Goal: Task Accomplishment & Management: Use online tool/utility

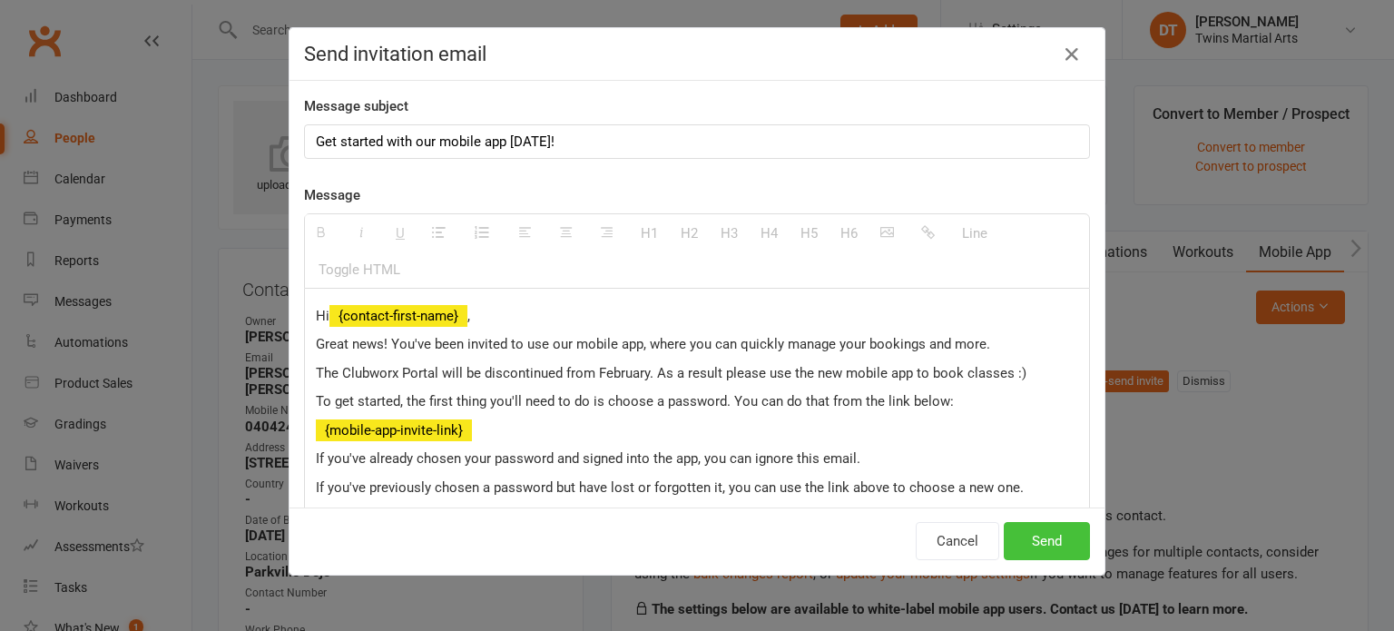
click at [1040, 523] on button "Send" at bounding box center [1047, 541] width 86 height 38
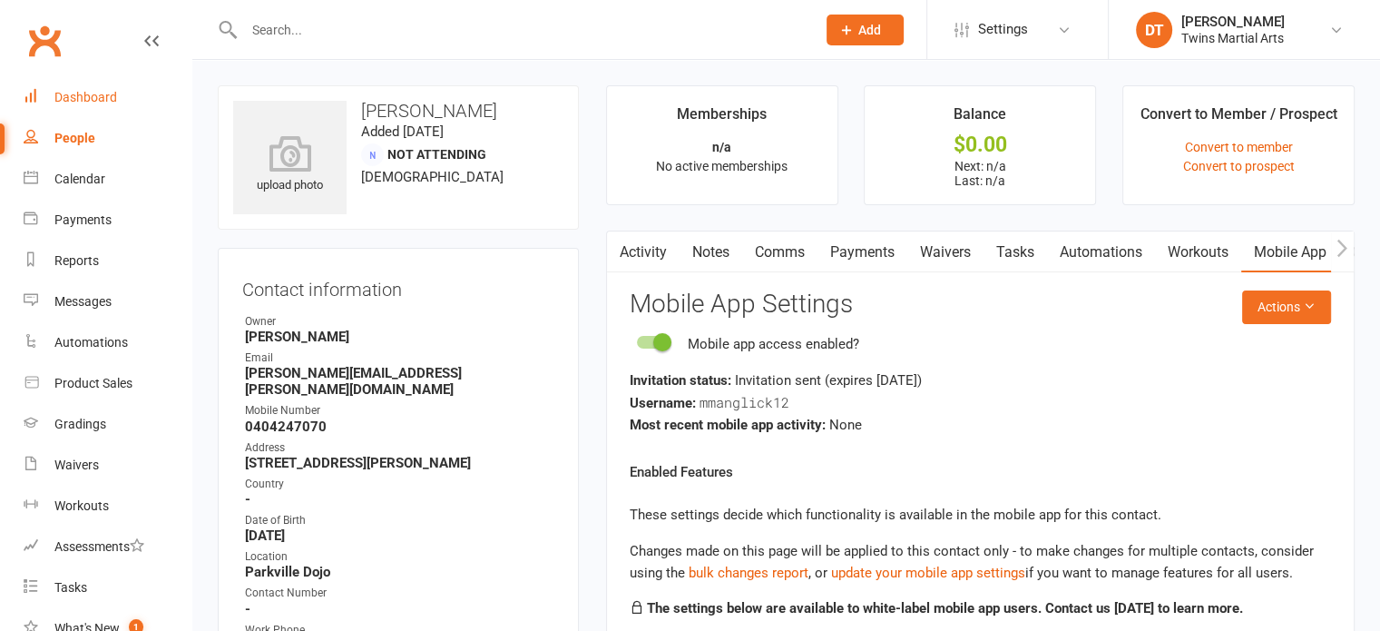
click at [107, 92] on div "Dashboard" at bounding box center [85, 97] width 63 height 15
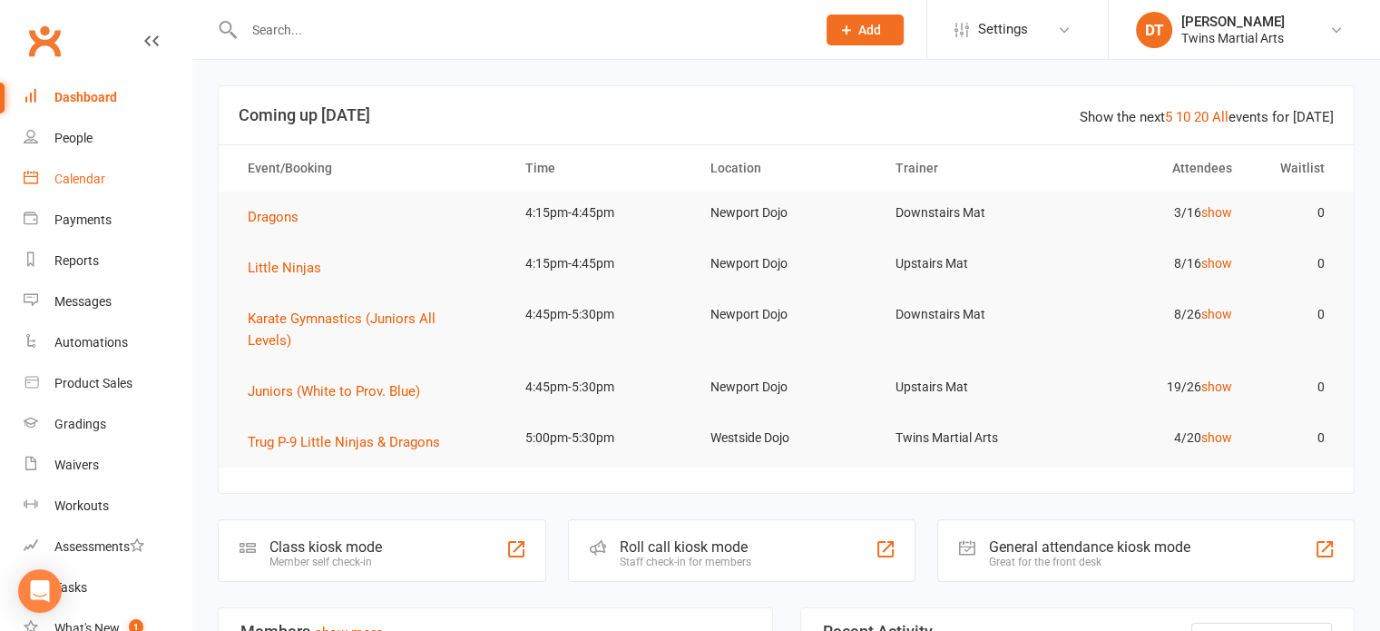
click at [140, 176] on link "Calendar" at bounding box center [108, 179] width 168 height 41
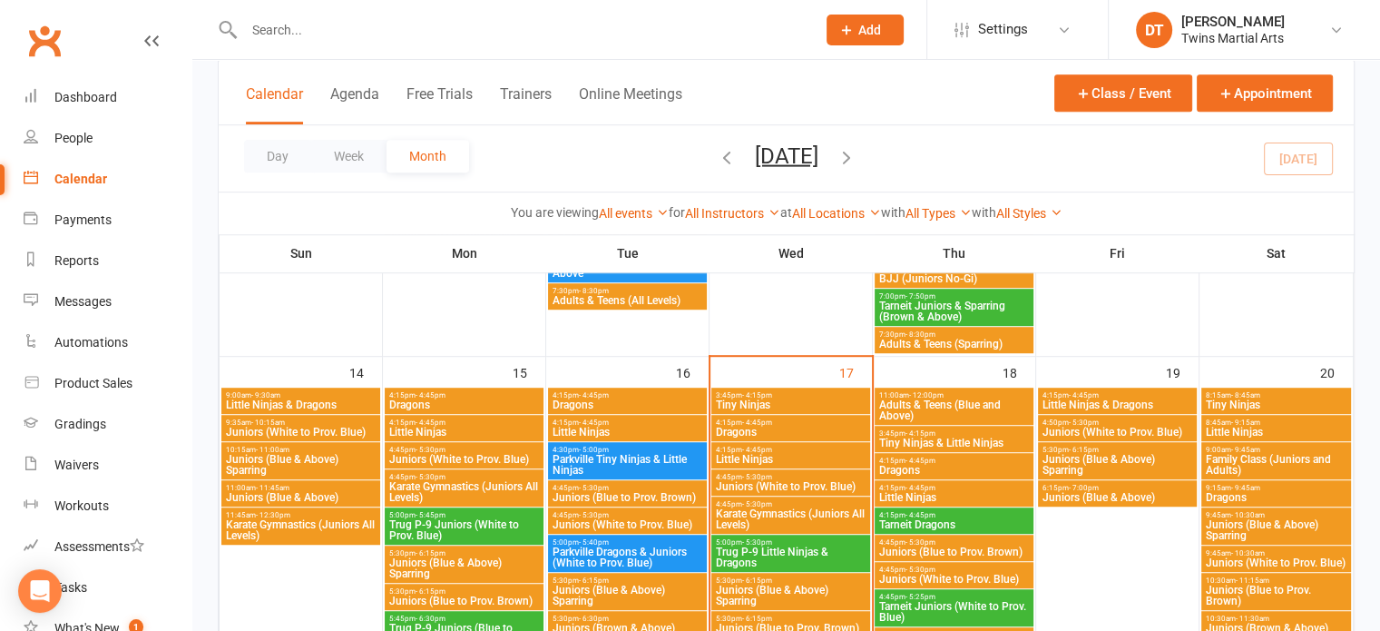
scroll to position [1161, 0]
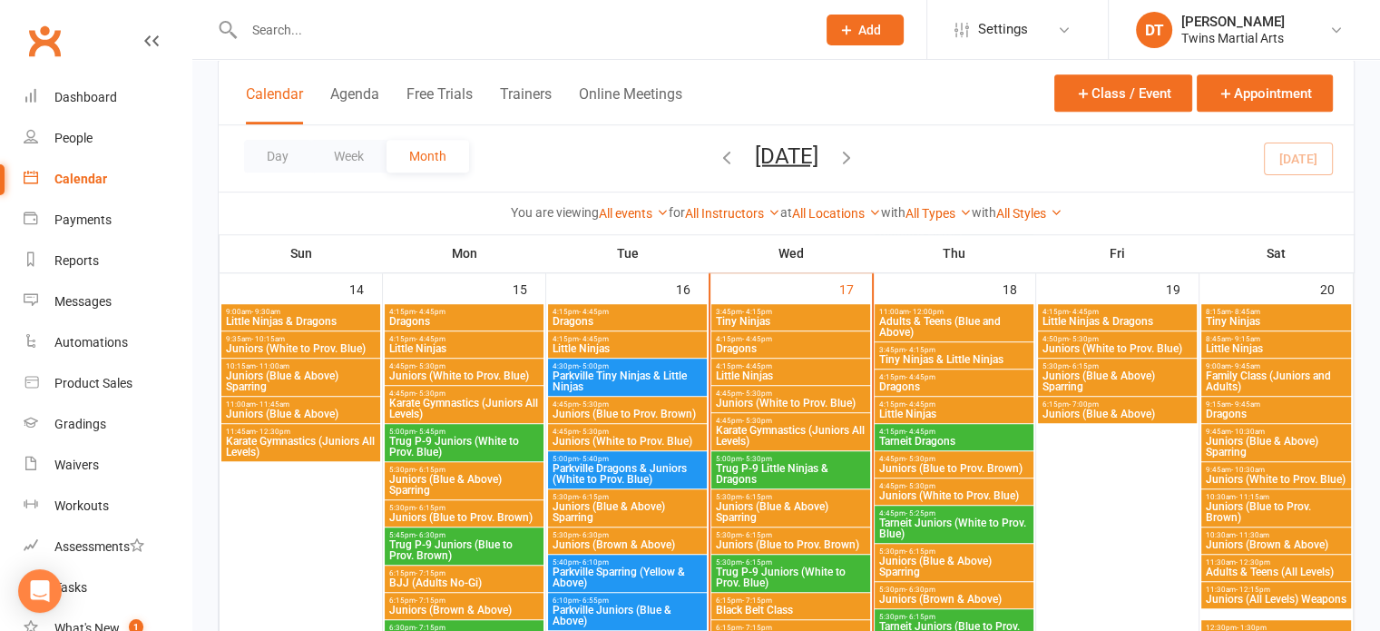
click at [1259, 359] on div "9:00am - 9:45am Family Class (Juniors and Adults)" at bounding box center [1276, 376] width 151 height 37
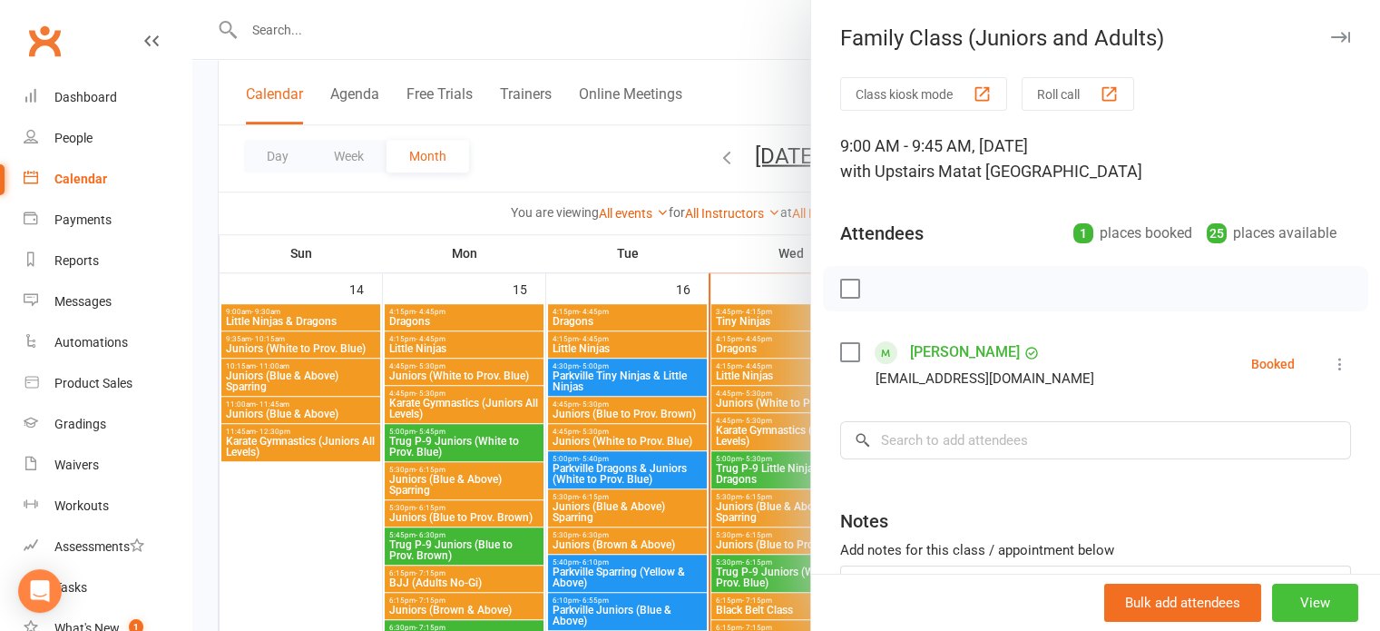
click at [1308, 609] on button "View" at bounding box center [1315, 602] width 86 height 38
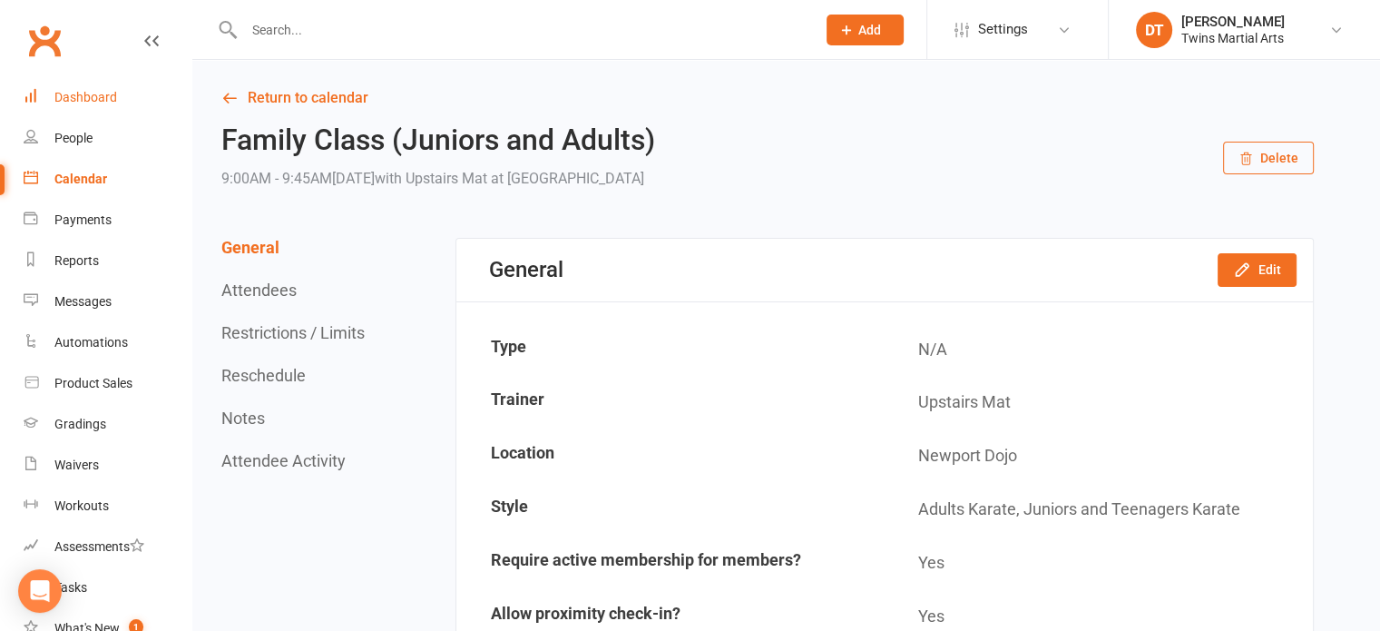
click at [142, 104] on link "Dashboard" at bounding box center [108, 97] width 168 height 41
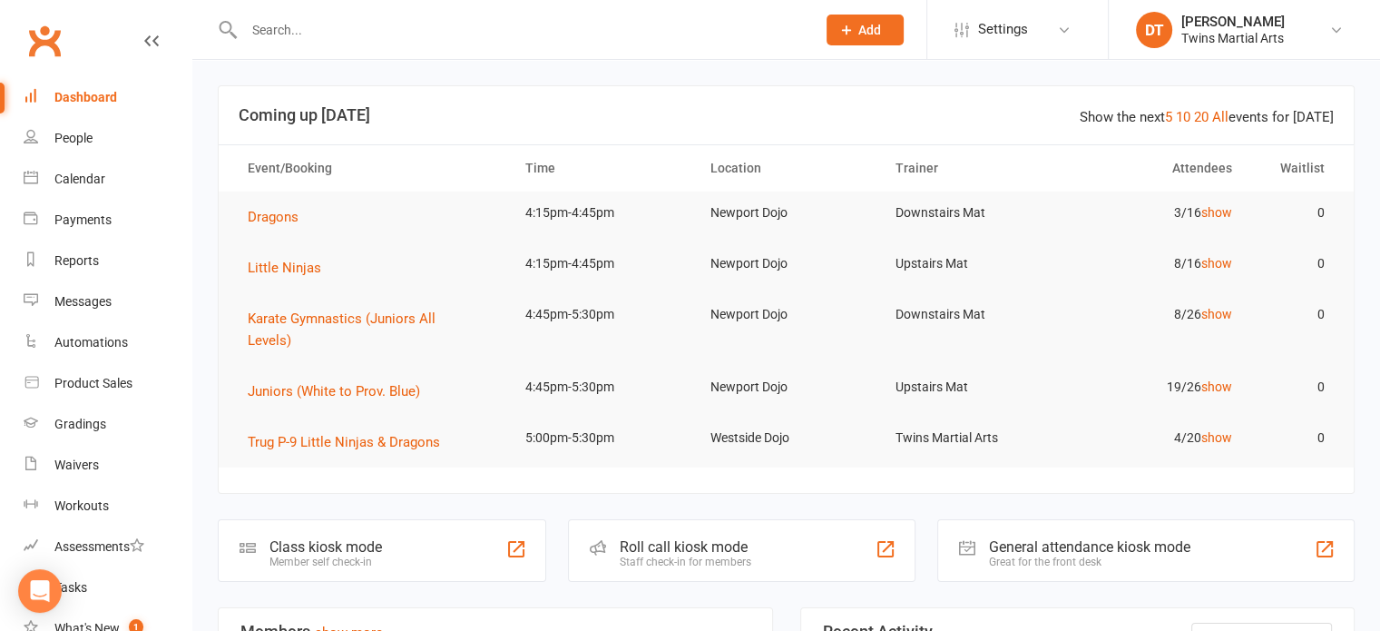
click at [463, 86] on header "Show the next 5 10 20 All events for today Coming up Today" at bounding box center [786, 115] width 1135 height 58
click at [679, 555] on div "Staff check-in for members" at bounding box center [686, 561] width 132 height 13
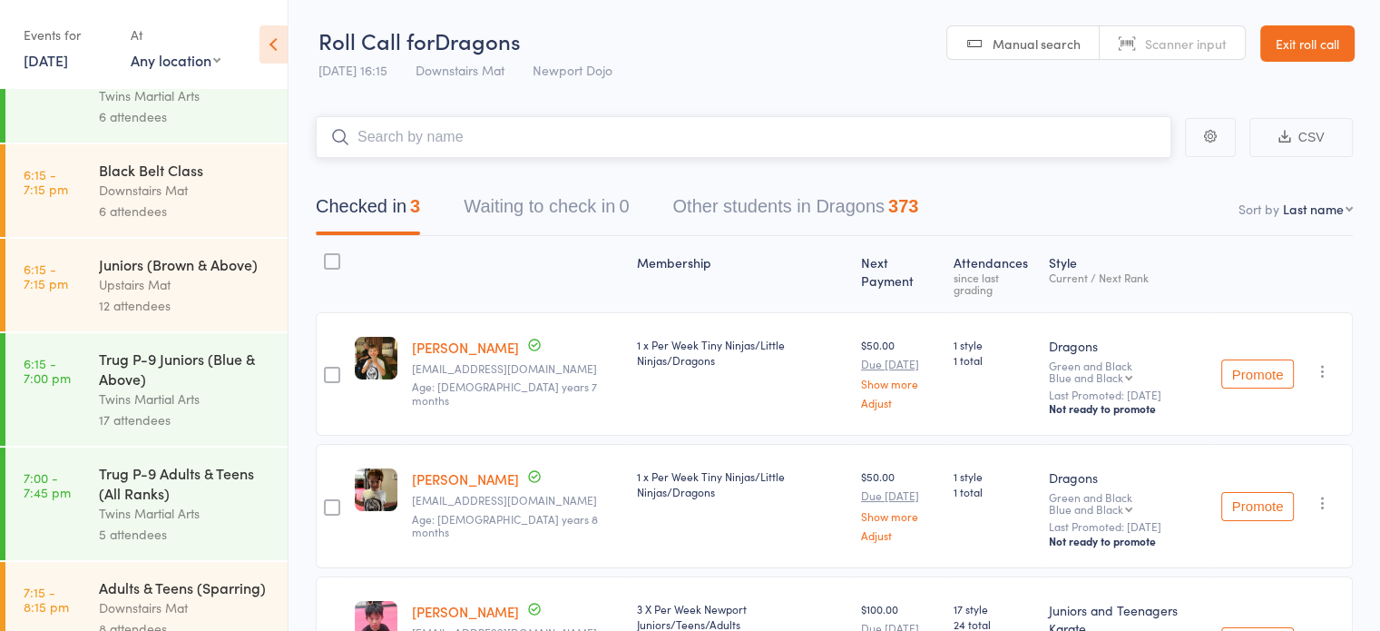
scroll to position [1062, 0]
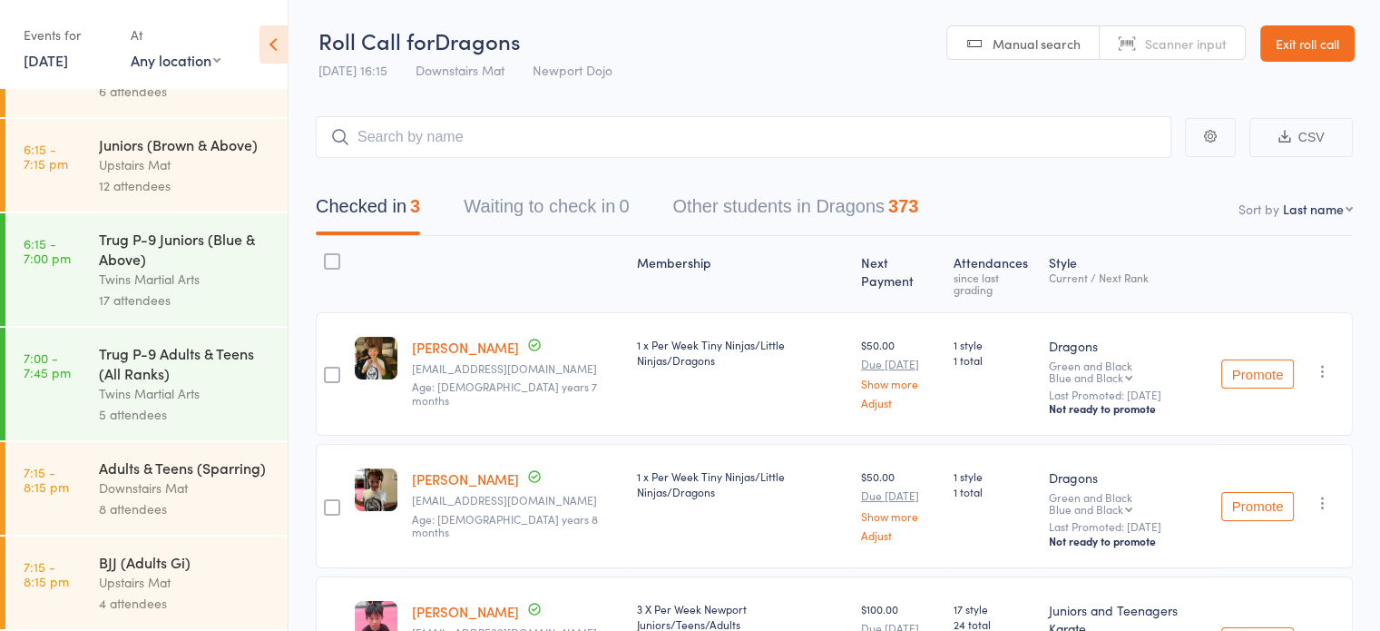
click at [152, 360] on div "Trug P-9 Adults & Teens (All Ranks)" at bounding box center [185, 363] width 173 height 40
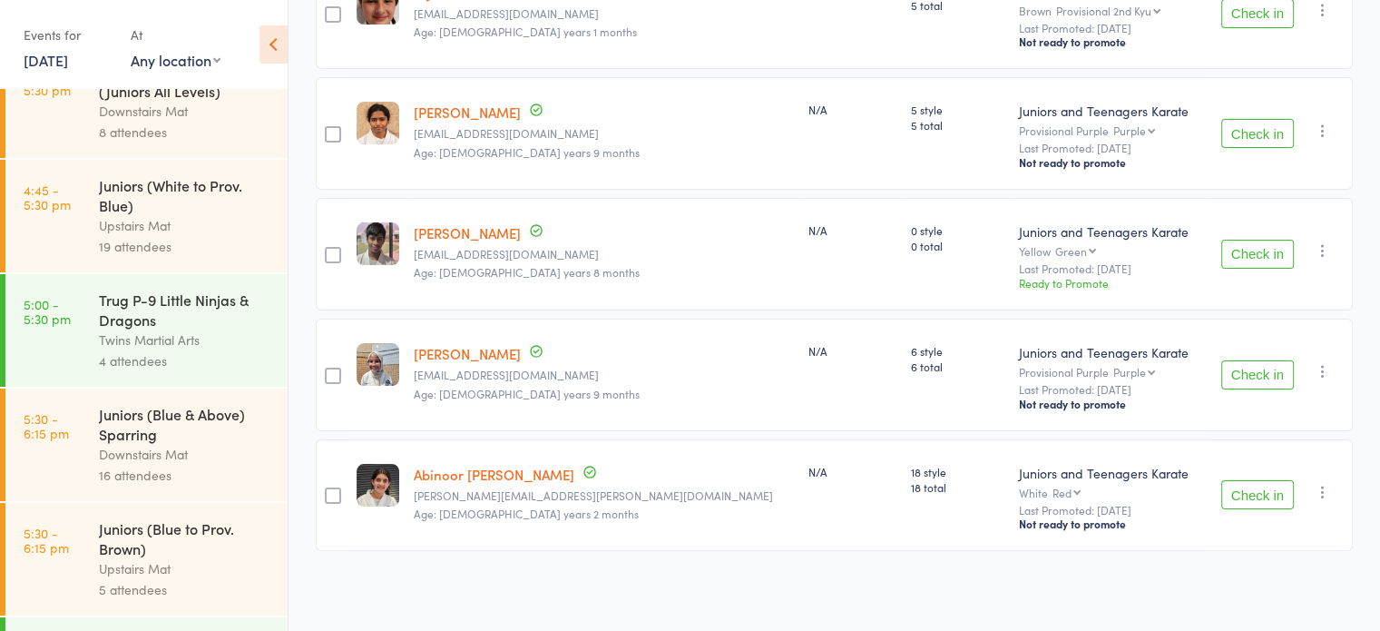
scroll to position [327, 0]
click at [149, 310] on div "Trug P-9 Little Ninjas & Dragons" at bounding box center [185, 309] width 173 height 40
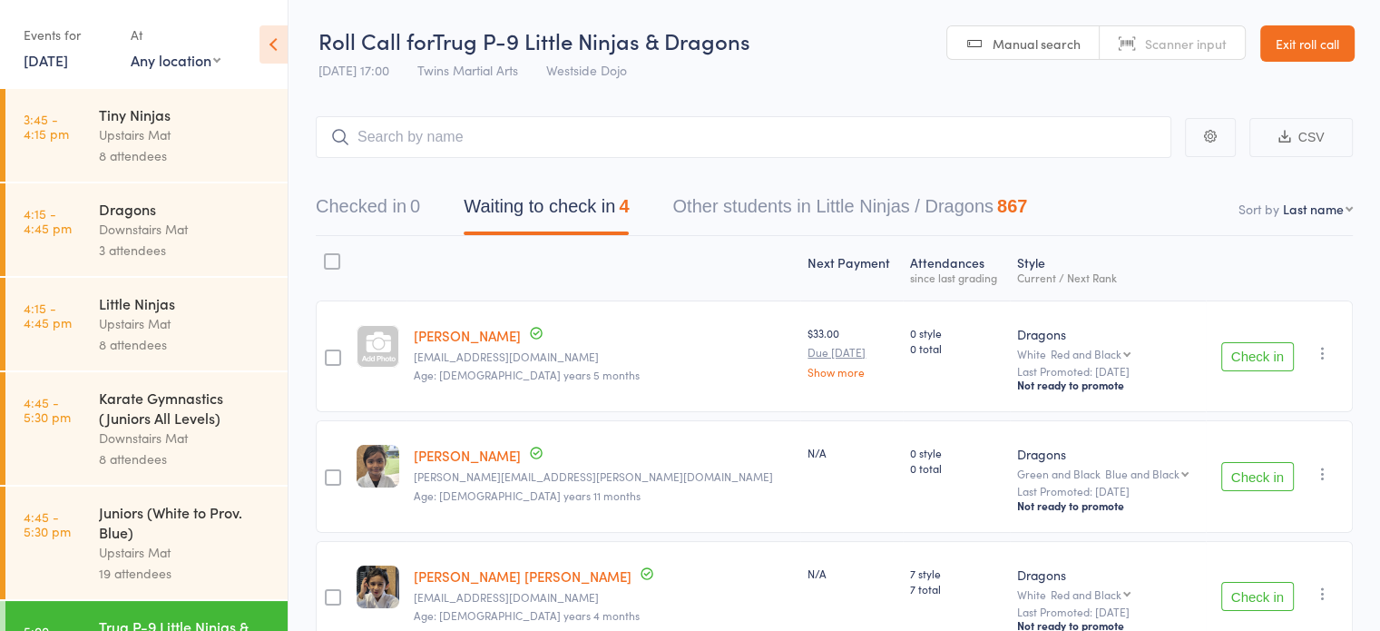
click at [661, 318] on div "Annahita Atwal Kiroladeepa93@gmail.com Age: 7 years 5 months" at bounding box center [603, 356] width 394 height 112
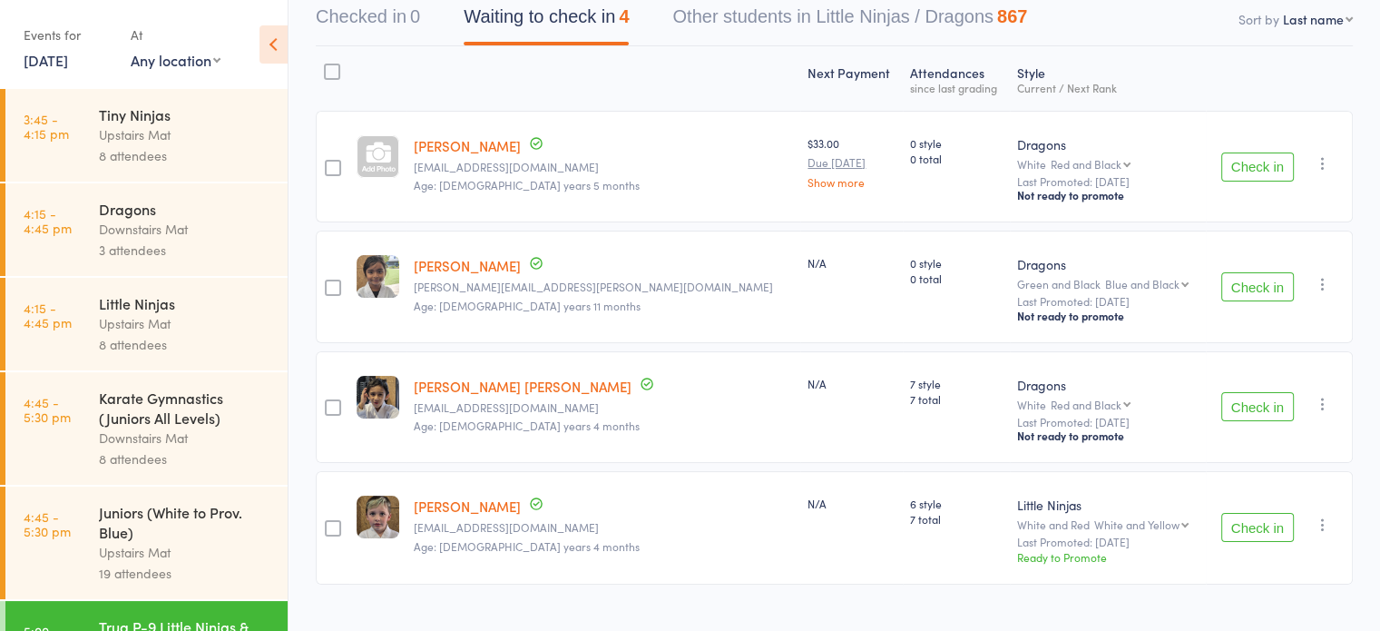
scroll to position [191, 0]
drag, startPoint x: 480, startPoint y: 141, endPoint x: 493, endPoint y: 149, distance: 15.1
click at [493, 149] on link "Annahita Atwal" at bounding box center [467, 143] width 107 height 19
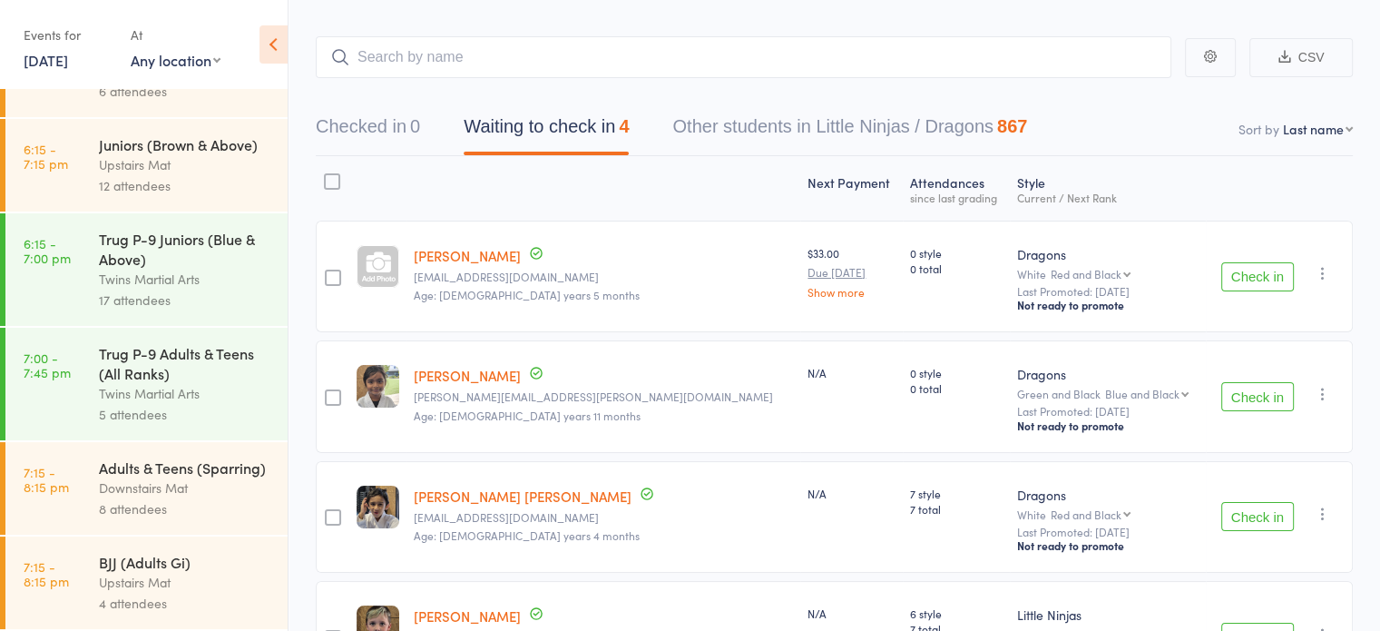
scroll to position [1053, 0]
click at [178, 475] on div "Adults & Teens (Sparring)" at bounding box center [185, 467] width 173 height 20
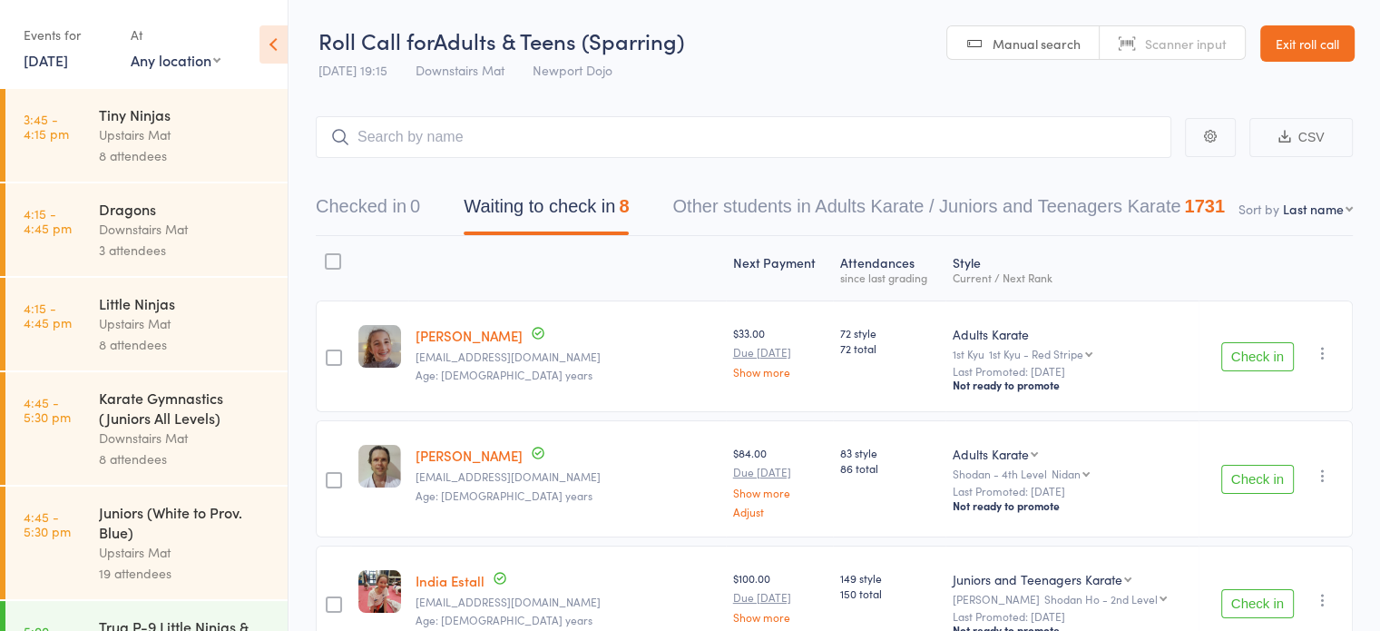
click at [440, 275] on div at bounding box center [567, 268] width 318 height 48
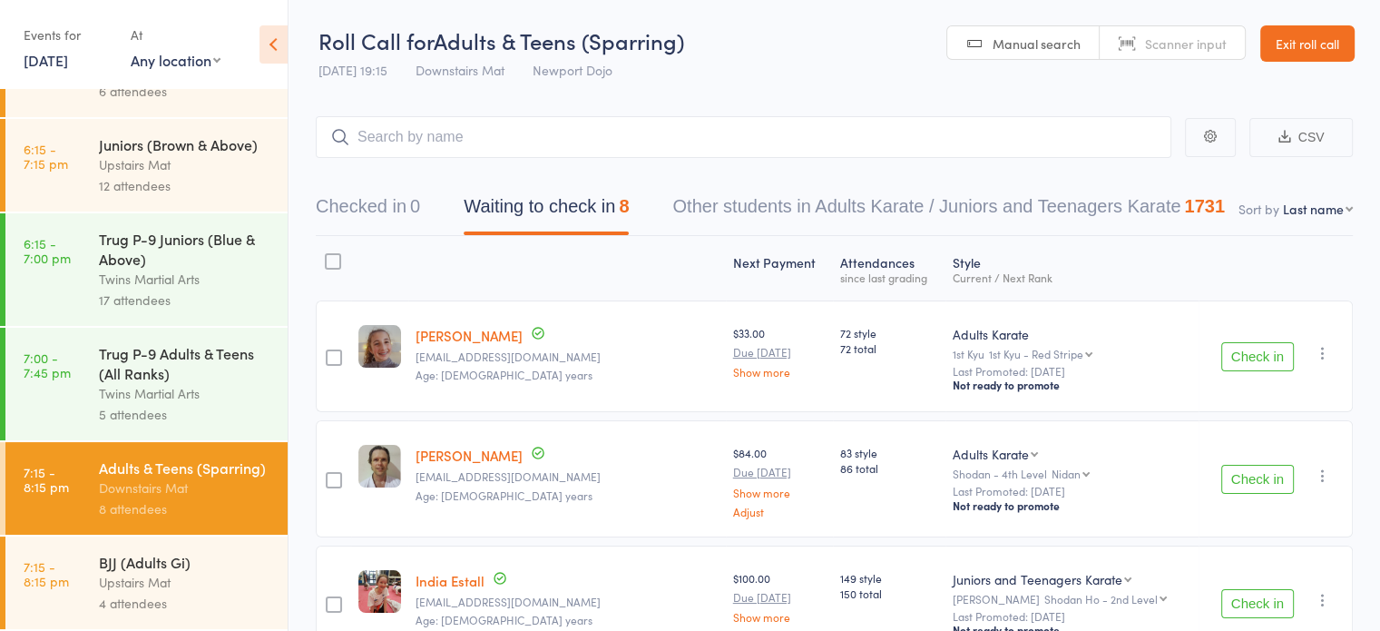
scroll to position [1061, 0]
click at [181, 269] on div "Twins Martial Arts" at bounding box center [185, 279] width 173 height 21
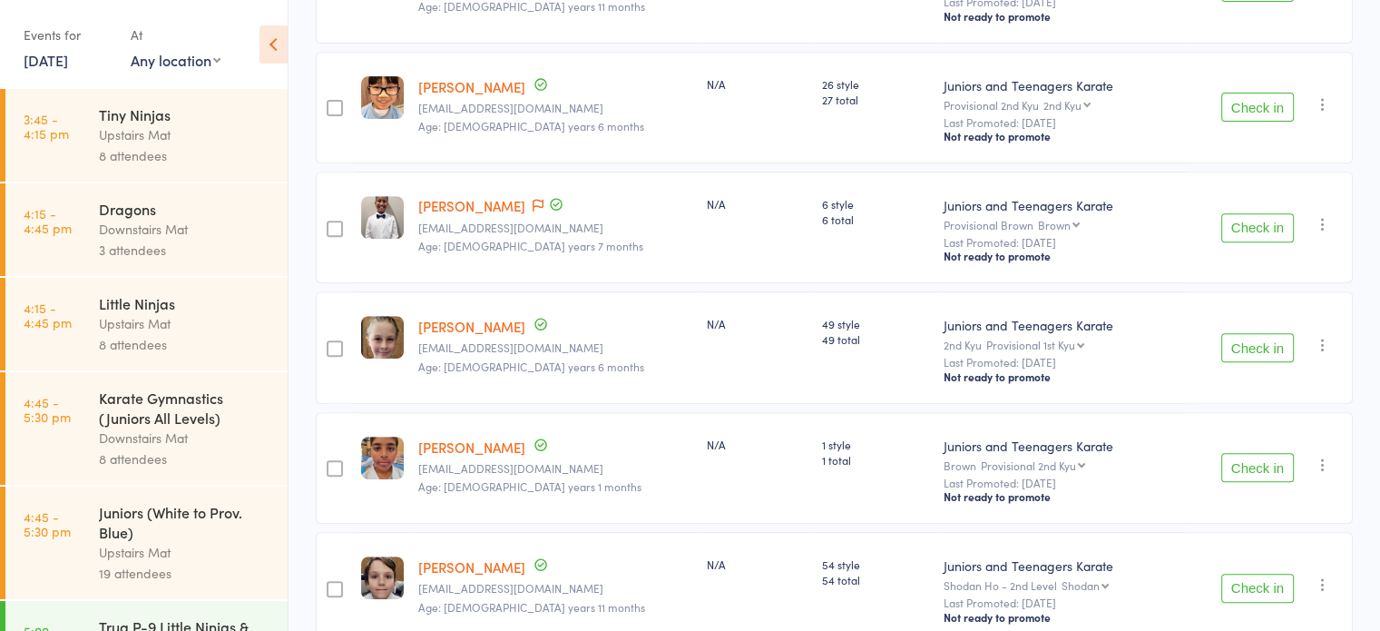
scroll to position [730, 0]
click at [699, 333] on div "N/A" at bounding box center [757, 347] width 116 height 112
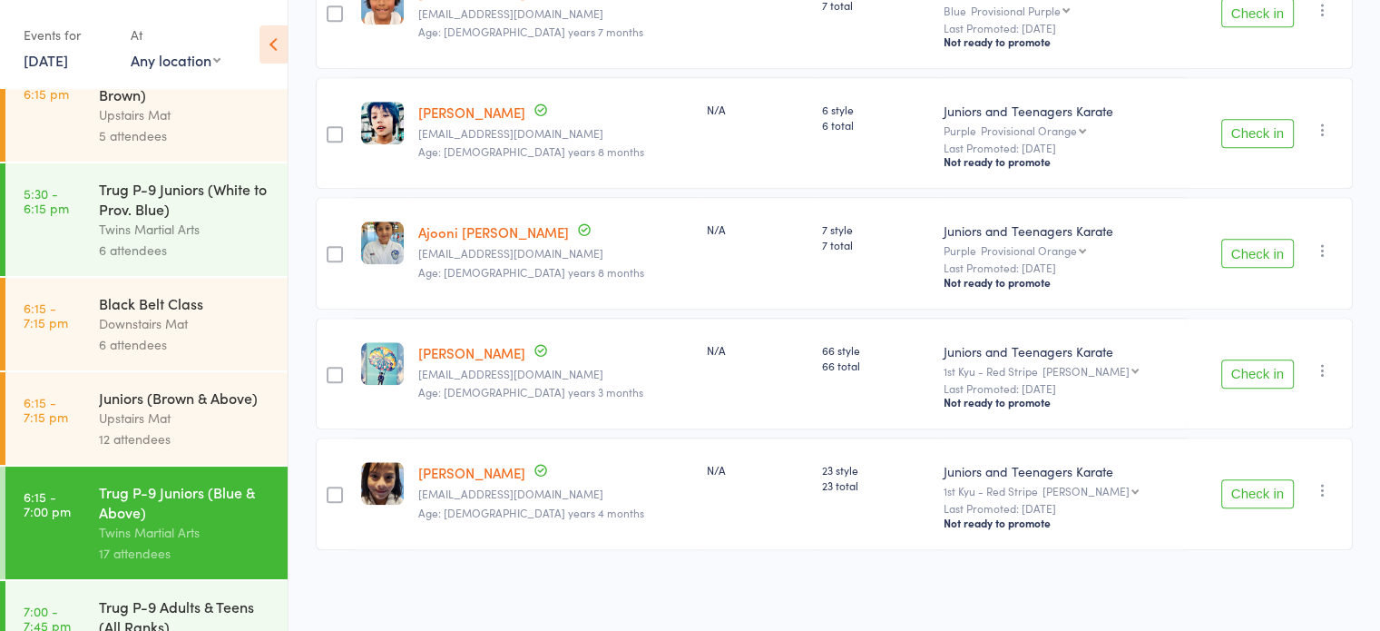
scroll to position [779, 0]
click at [139, 346] on div "6 attendees" at bounding box center [185, 345] width 173 height 21
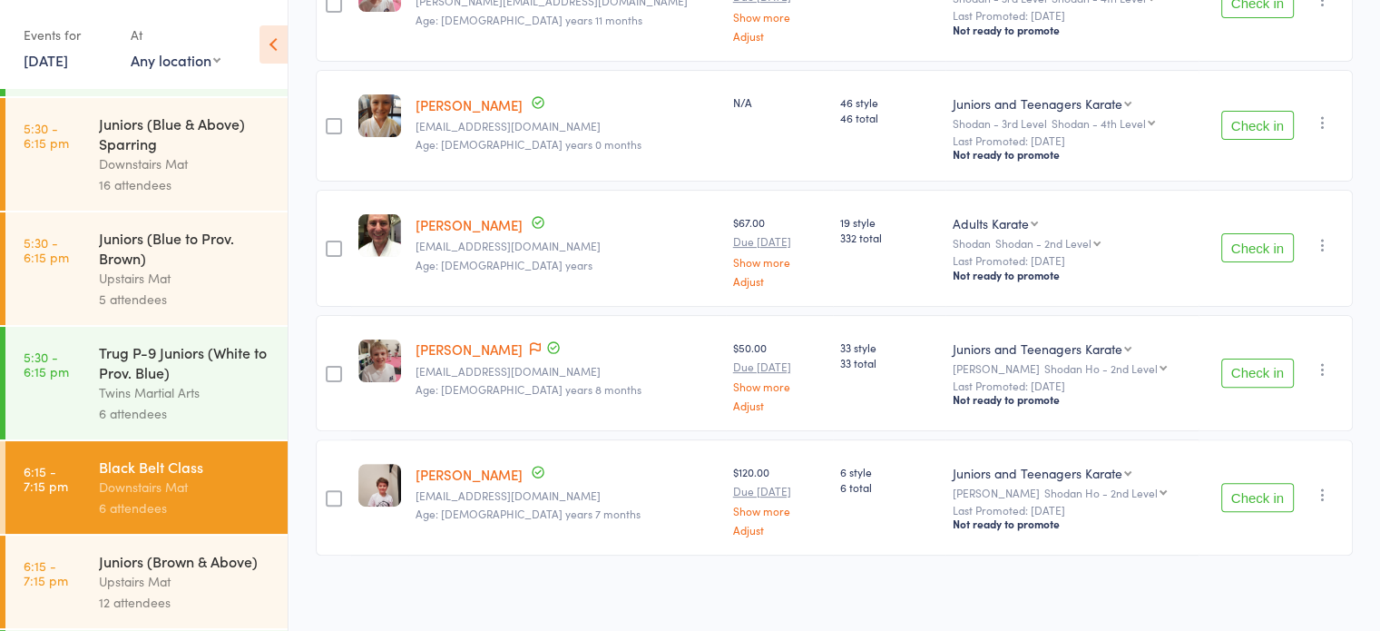
scroll to position [617, 0]
click at [168, 379] on div "Trug P-9 Juniors (White to Prov. Blue)" at bounding box center [185, 362] width 173 height 40
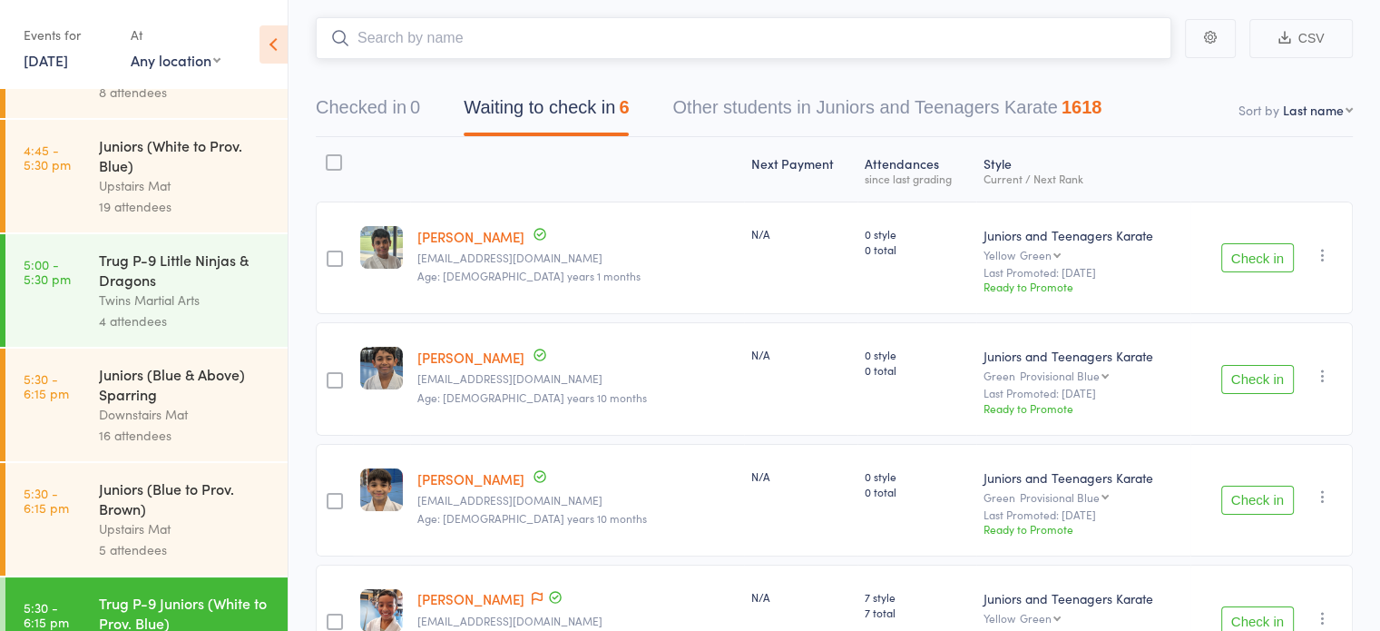
scroll to position [367, 0]
click at [178, 314] on div "4 attendees" at bounding box center [185, 320] width 173 height 21
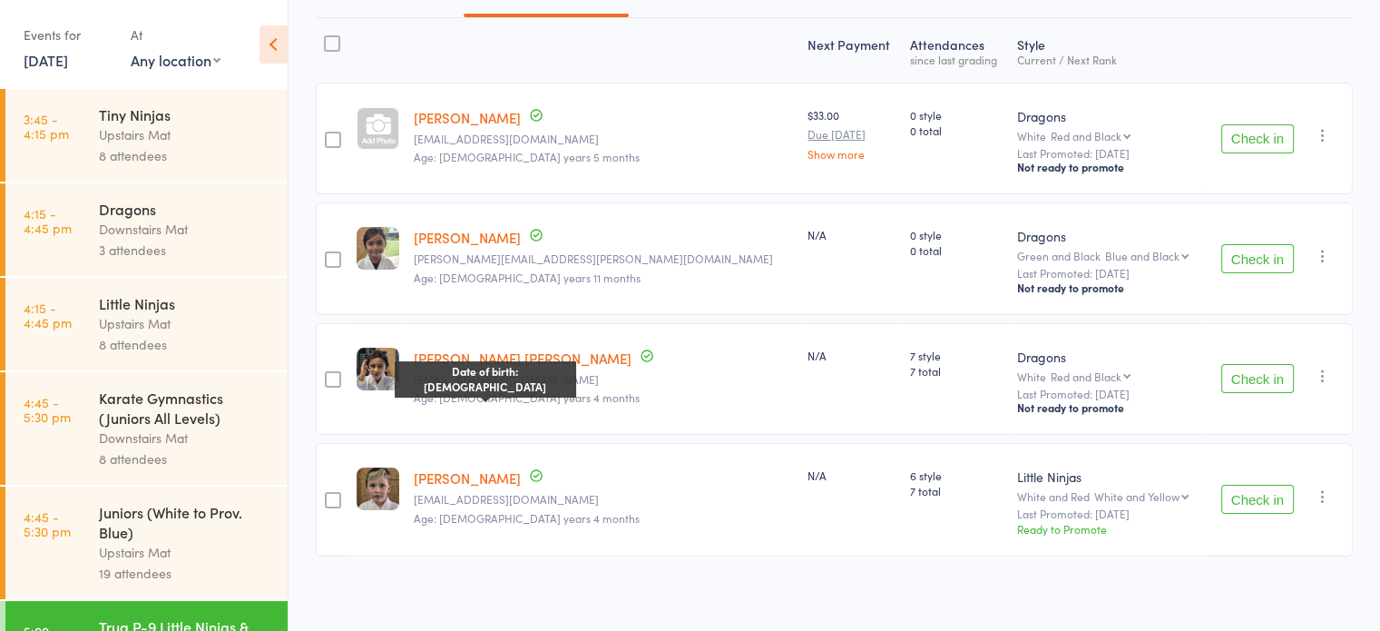
scroll to position [222, 0]
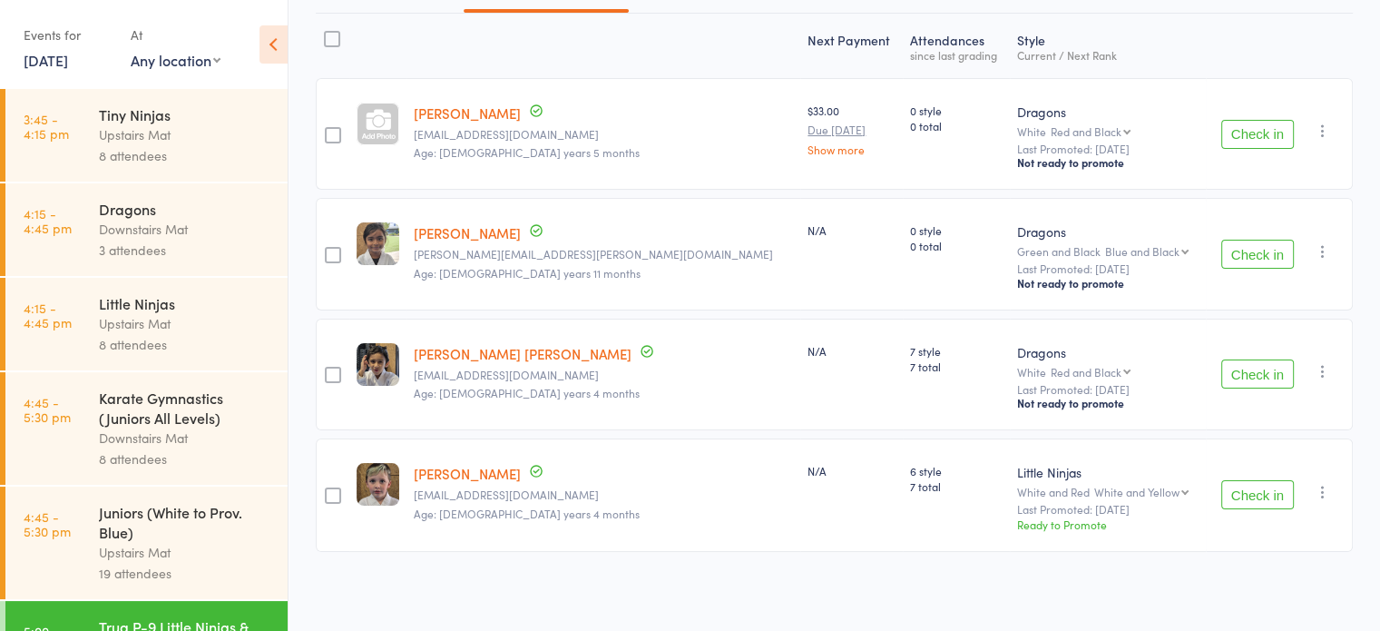
click at [340, 34] on div at bounding box center [332, 39] width 16 height 16
click at [328, 34] on input "checkbox" at bounding box center [328, 34] width 0 height 0
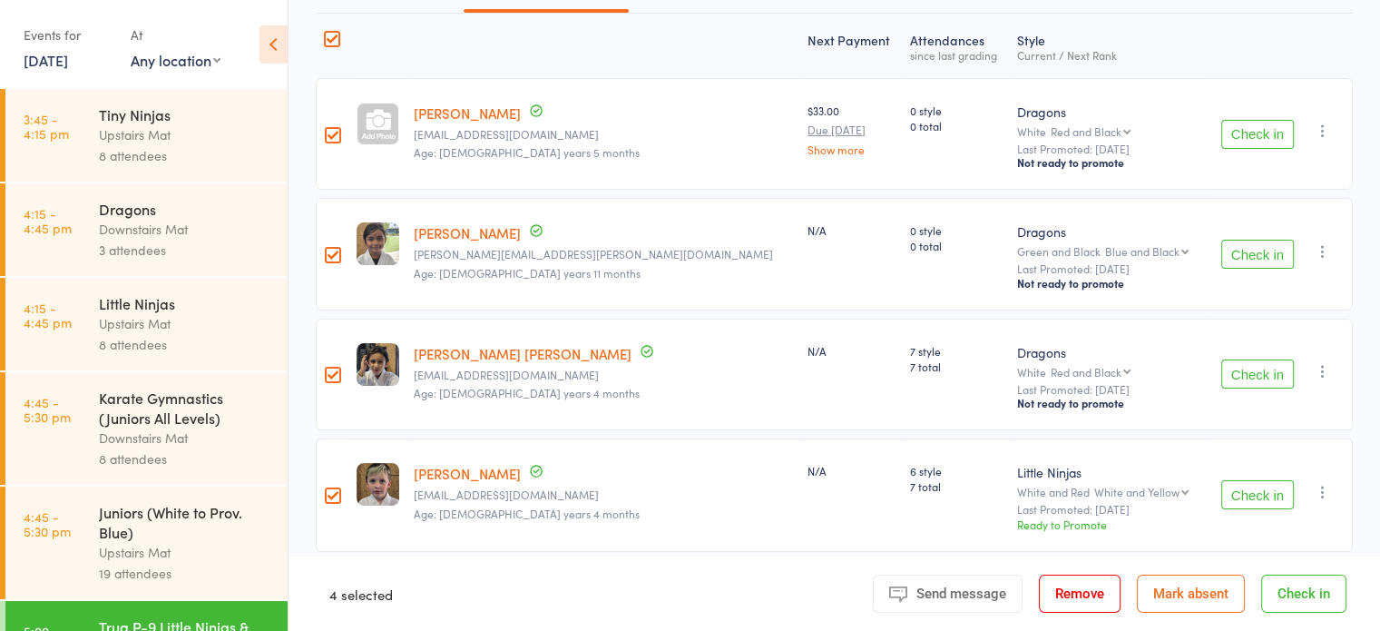
click at [1317, 600] on button "Check in" at bounding box center [1303, 593] width 85 height 38
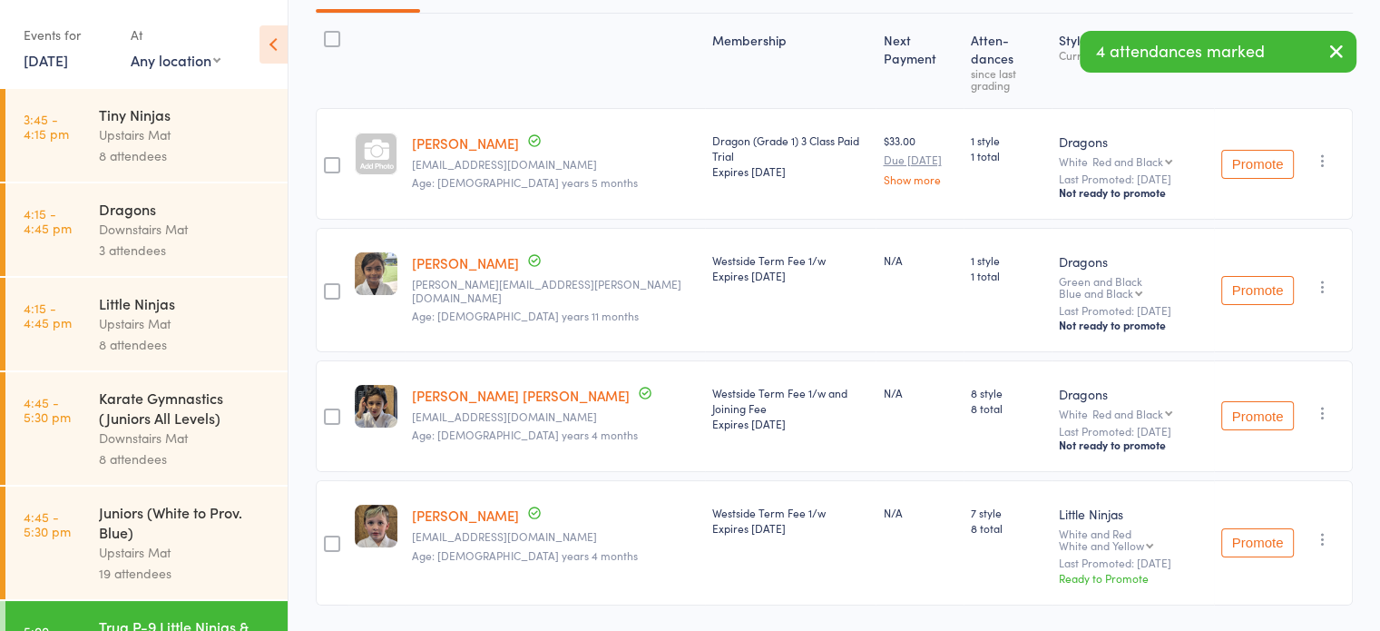
scroll to position [0, 0]
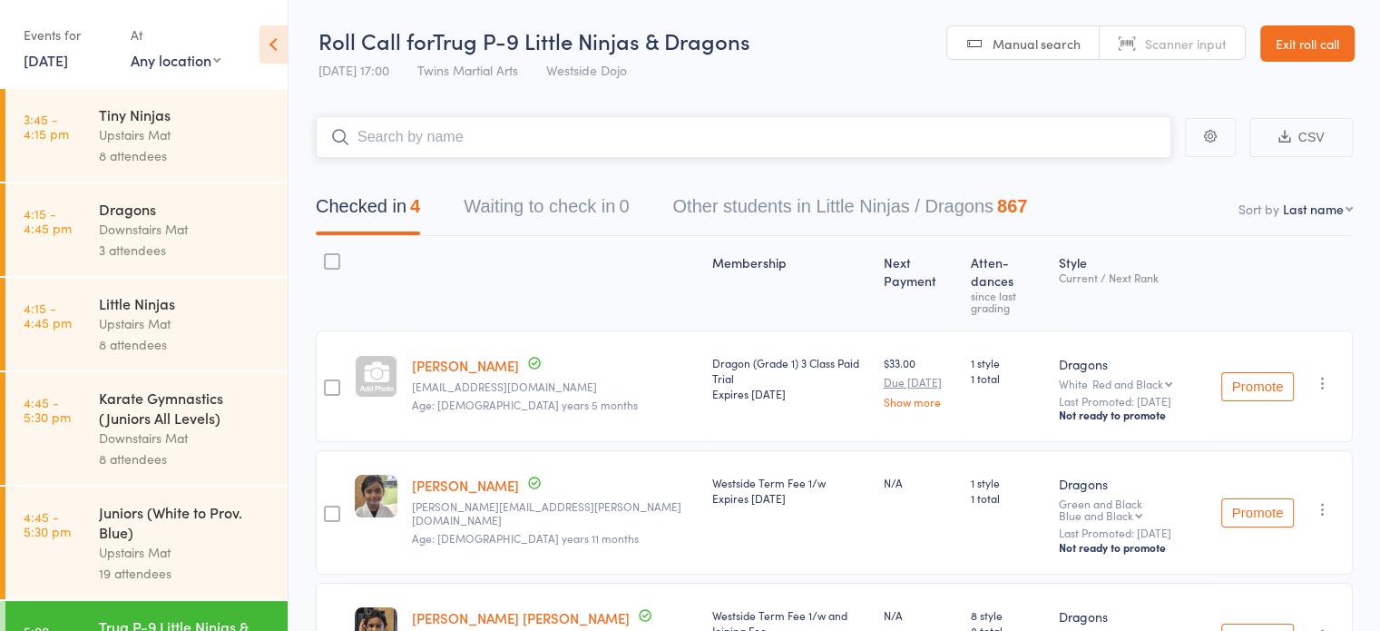
click at [890, 138] on input "search" at bounding box center [744, 137] width 856 height 42
type input "rehal"
